Goal: Transaction & Acquisition: Download file/media

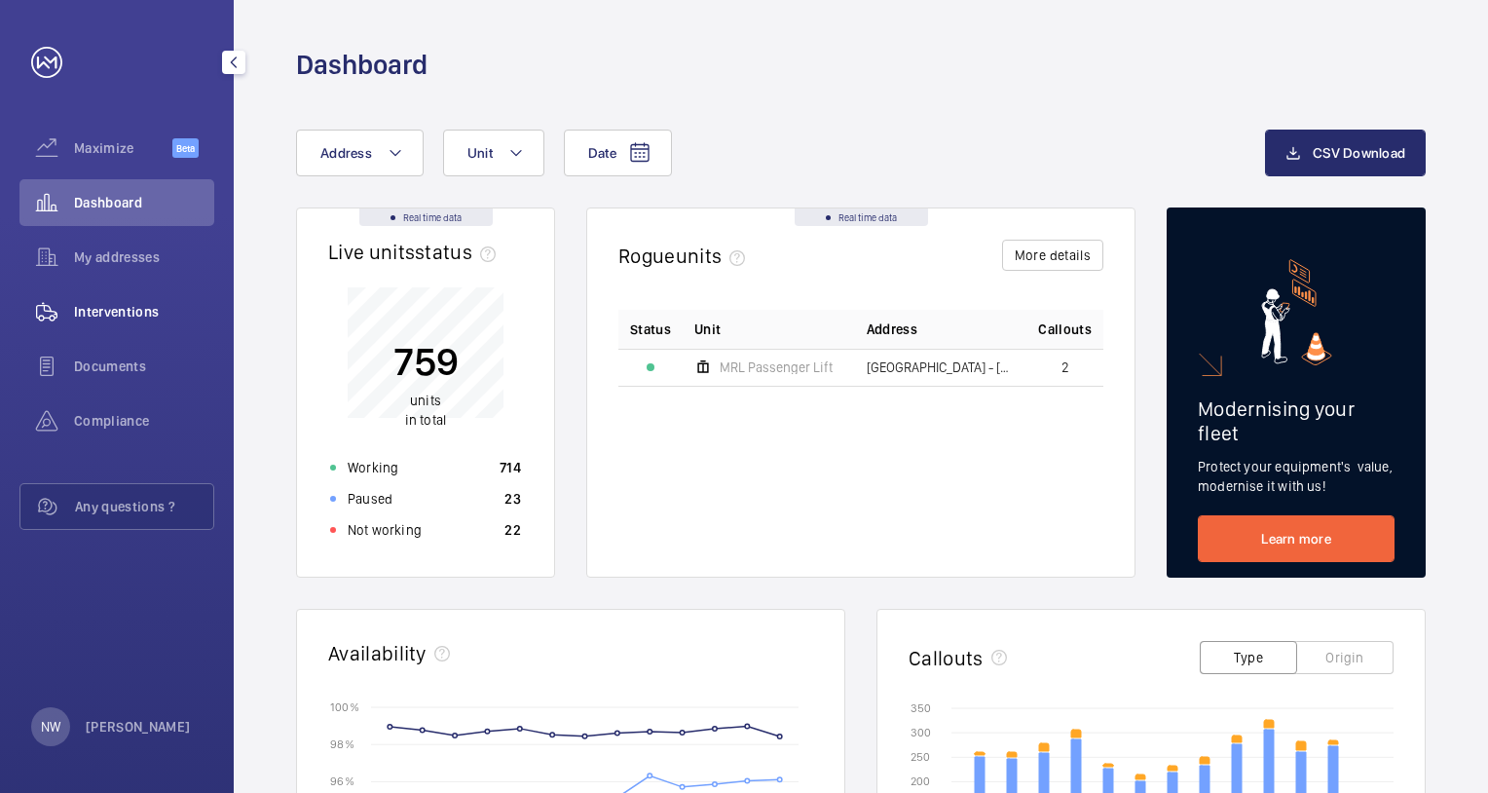
click at [105, 312] on span "Interventions" at bounding box center [144, 311] width 140 height 19
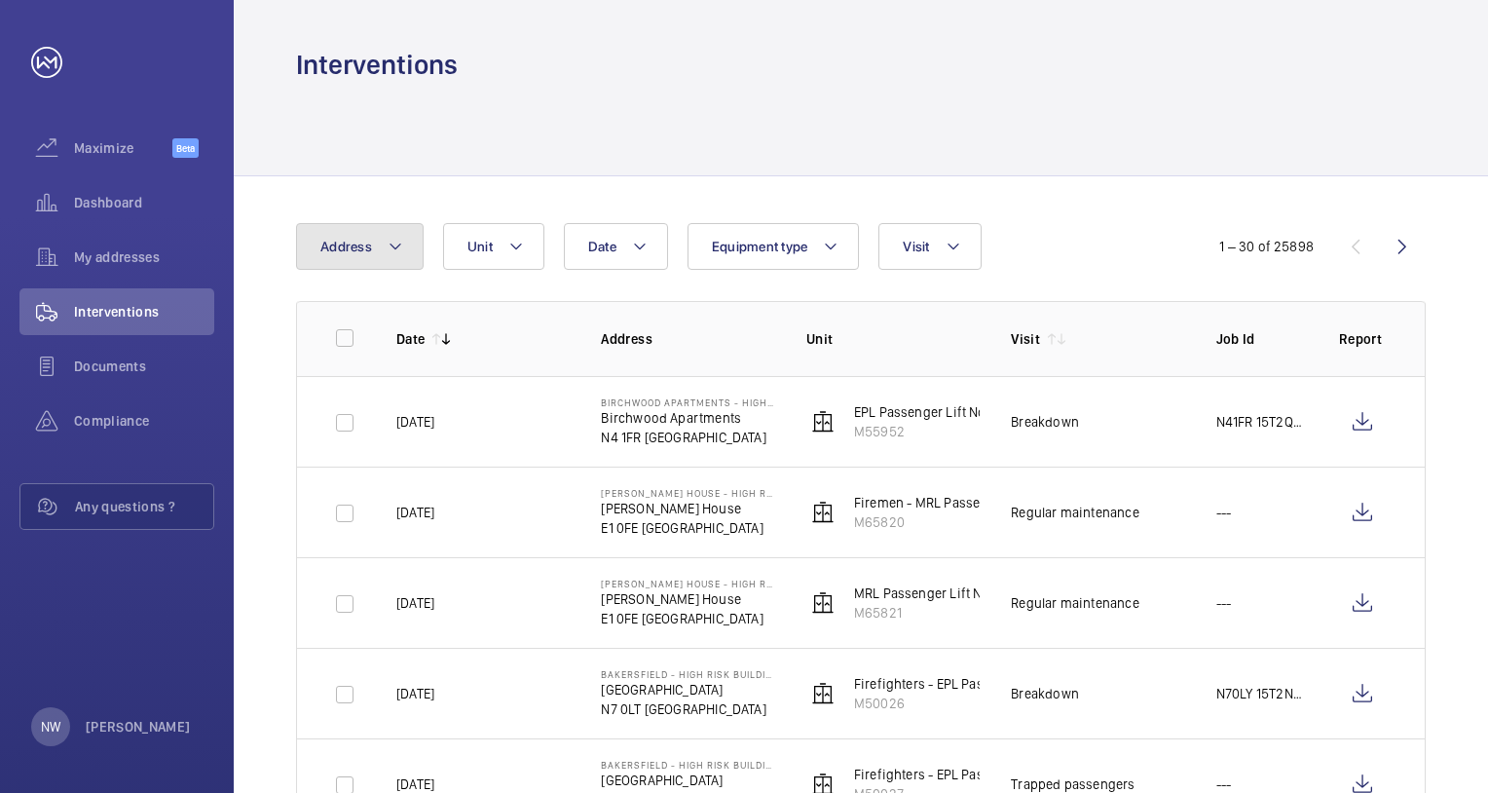
click at [406, 241] on button "Address" at bounding box center [360, 246] width 128 height 47
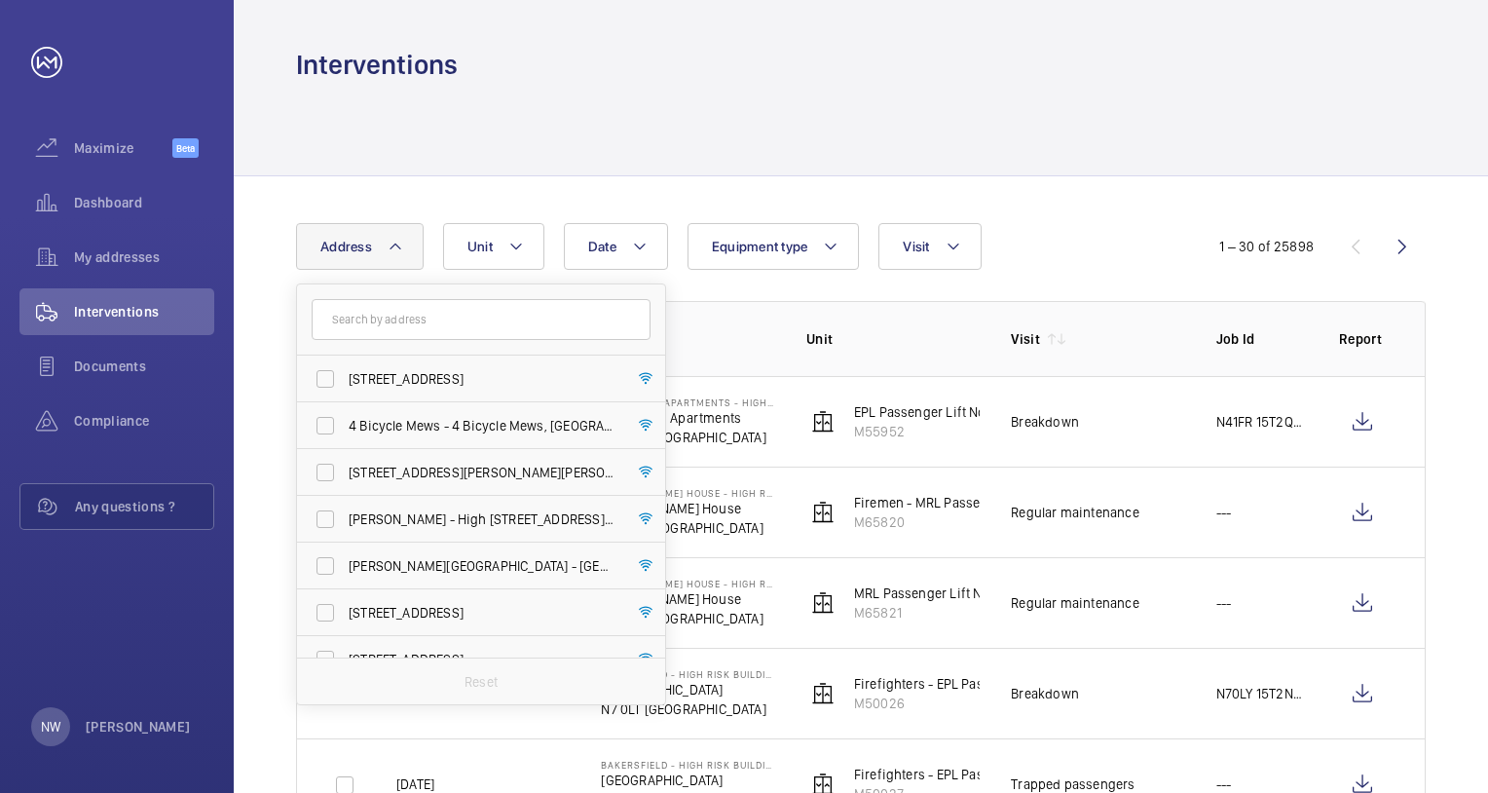
click at [398, 322] on input "text" at bounding box center [481, 319] width 339 height 41
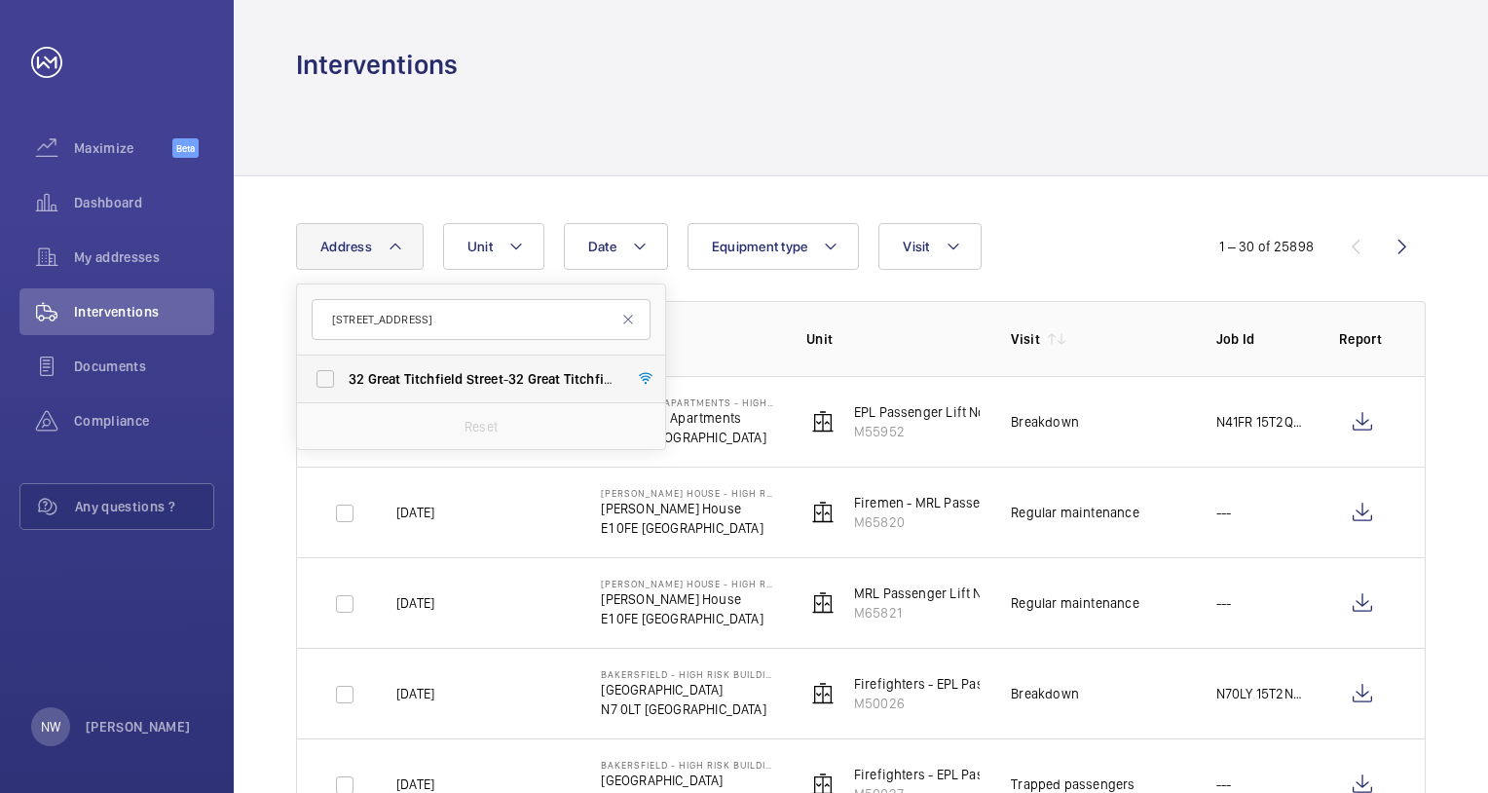
type input "[STREET_ADDRESS]"
click at [434, 375] on span "Titchfield" at bounding box center [433, 379] width 59 height 16
click at [345, 375] on input "[STREET_ADDRESS] - [STREET_ADDRESS]" at bounding box center [325, 378] width 39 height 39
checkbox input "true"
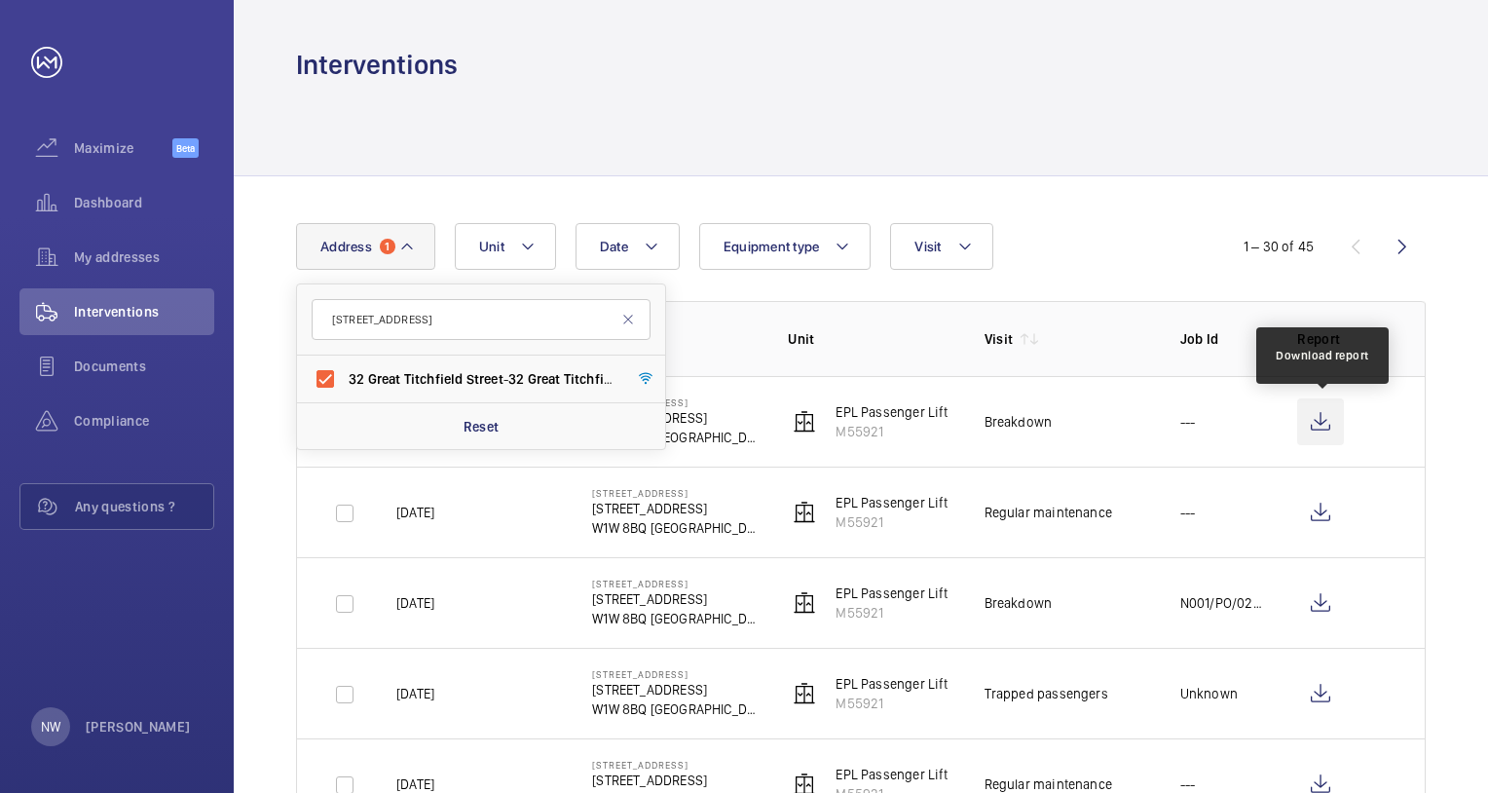
click at [1324, 416] on wm-front-icon-button at bounding box center [1320, 421] width 47 height 47
